Goal: Register for event/course: Register for event/course

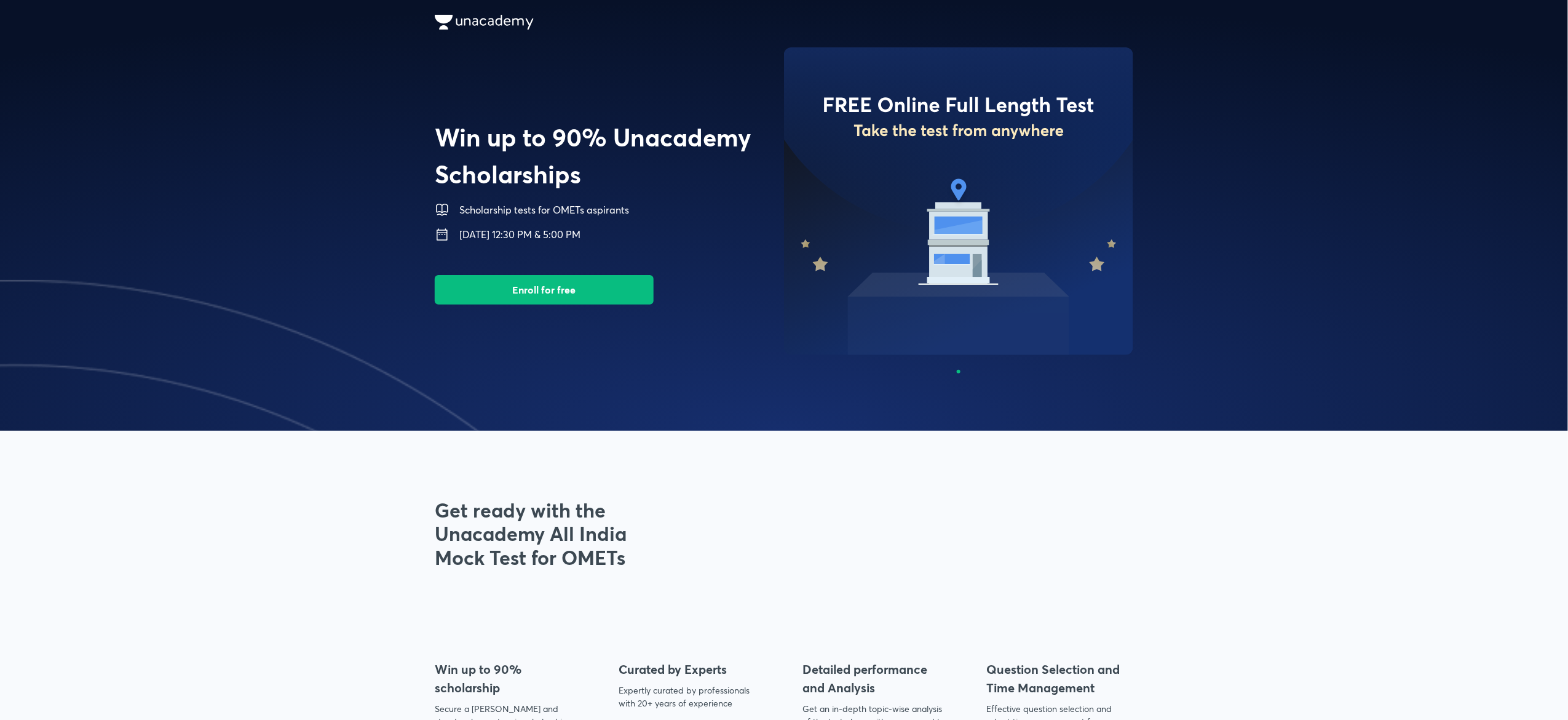
click at [540, 295] on button "Enroll for free" at bounding box center [544, 289] width 219 height 29
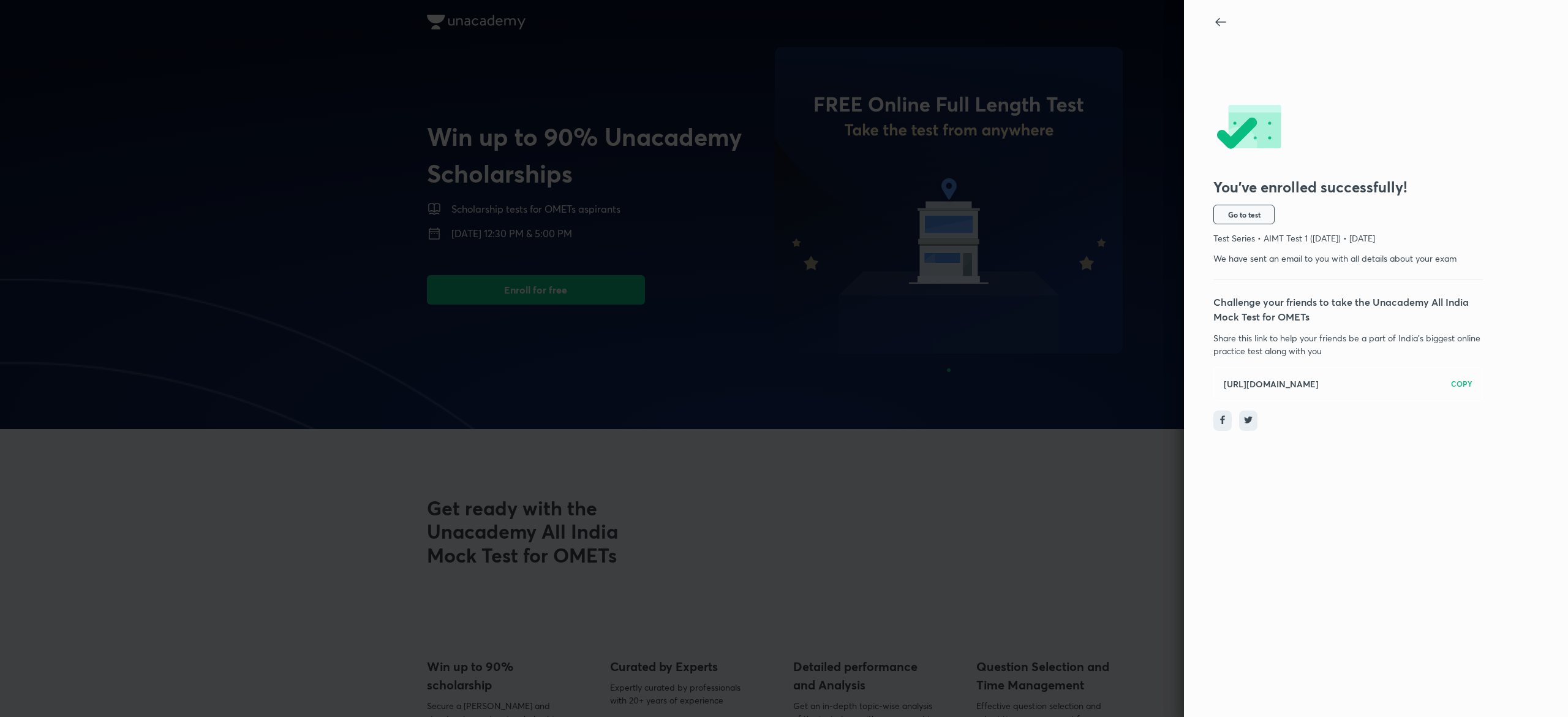
click at [1255, 216] on span "Go to test" at bounding box center [1244, 214] width 33 height 10
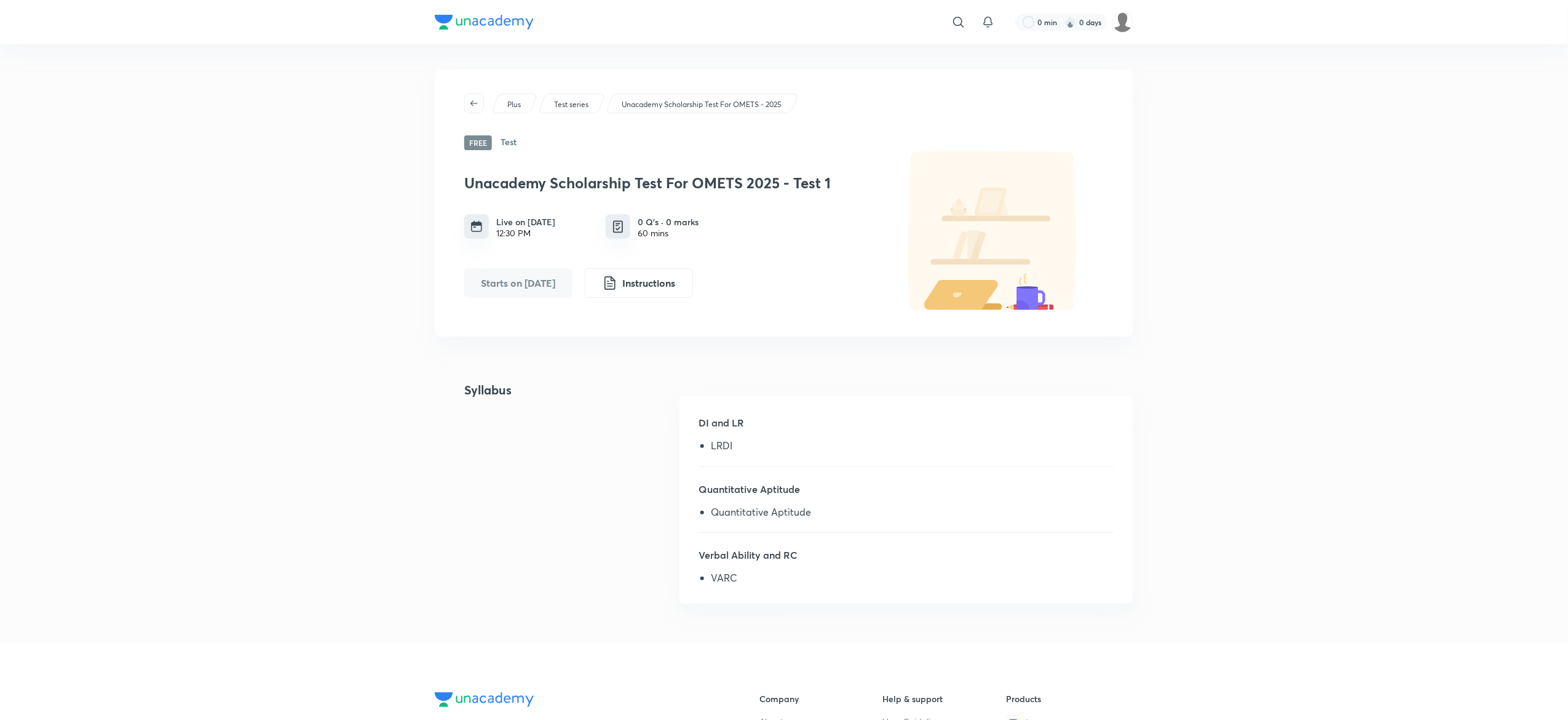
click at [474, 134] on div "Plus Test series Unacademy Scholarship Test For OMETS - 2025 Free Test Unacadem…" at bounding box center [784, 202] width 699 height 268
click at [470, 100] on icon "button" at bounding box center [475, 103] width 10 height 10
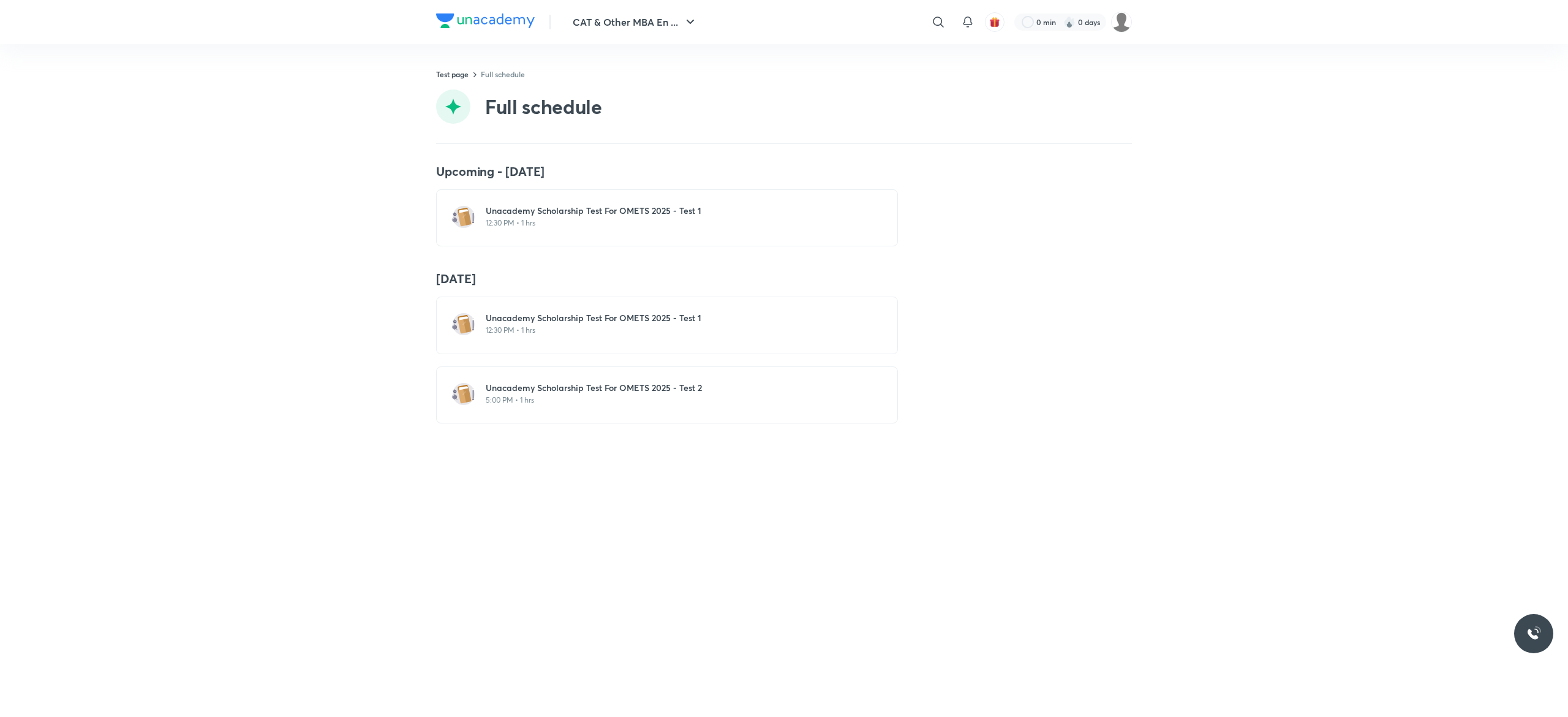
click at [537, 382] on div "Unacademy Scholarship Test For OMETS 2025 - Test 2 5:00 PM • 1 hrs" at bounding box center [667, 395] width 462 height 57
